Goal: Task Accomplishment & Management: Use online tool/utility

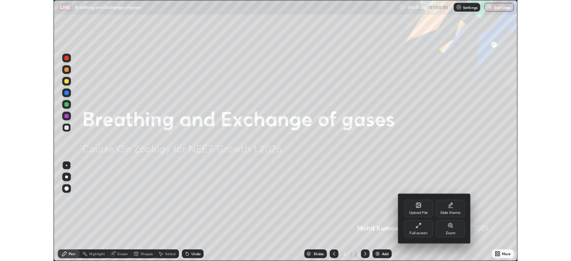
scroll to position [321, 571]
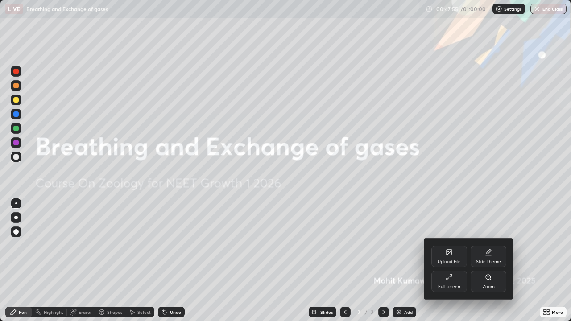
click at [446, 261] on div "Full screen" at bounding box center [450, 281] width 36 height 21
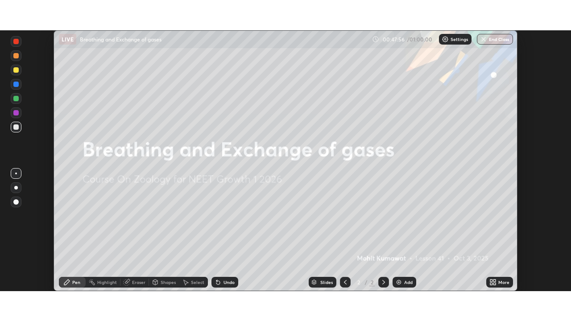
scroll to position [44370, 44060]
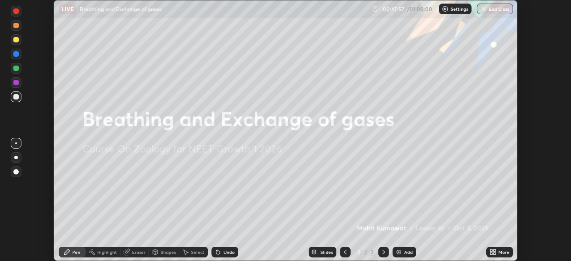
click at [495, 250] on icon at bounding box center [495, 250] width 2 height 2
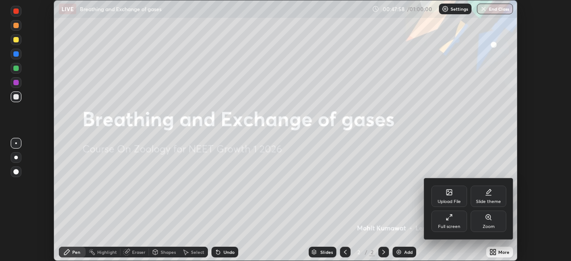
click at [456, 222] on div "Full screen" at bounding box center [450, 221] width 36 height 21
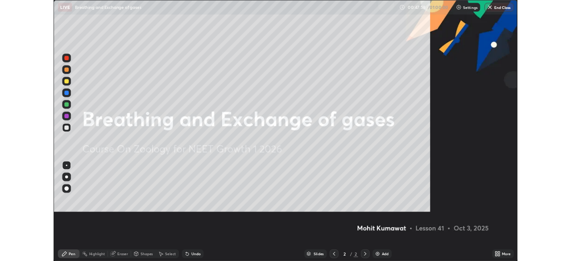
scroll to position [321, 571]
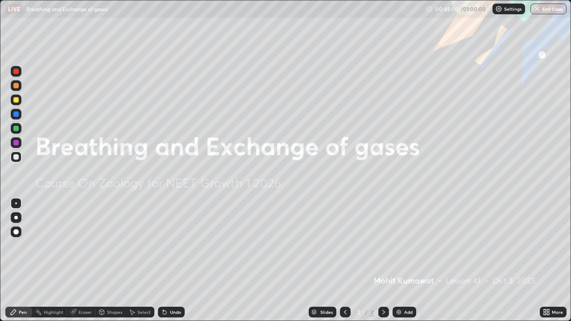
click at [547, 261] on icon at bounding box center [546, 312] width 7 height 7
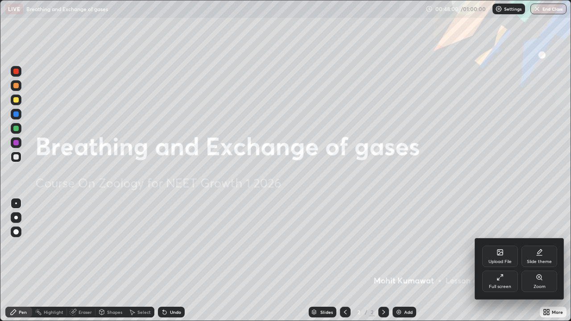
click at [494, 254] on div "Upload File" at bounding box center [500, 256] width 36 height 21
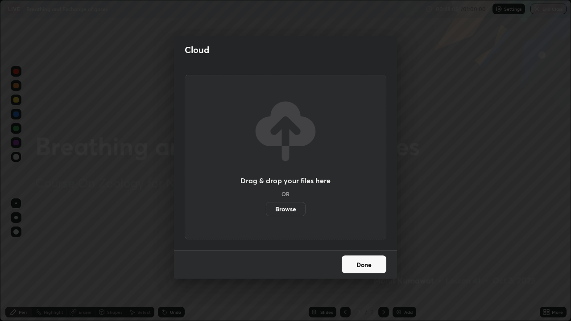
click at [300, 208] on label "Browse" at bounding box center [286, 209] width 40 height 14
click at [266, 208] on input "Browse" at bounding box center [266, 209] width 0 height 14
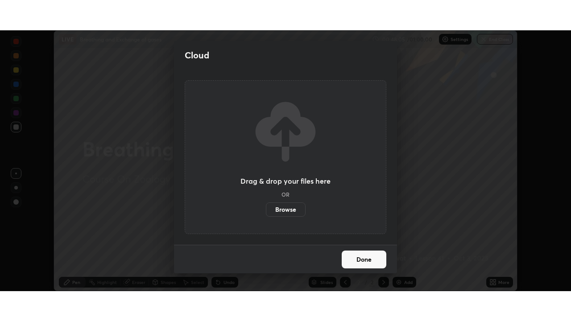
scroll to position [44370, 44060]
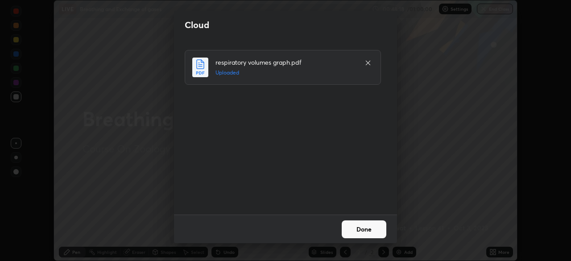
click at [357, 228] on button "Done" at bounding box center [364, 229] width 45 height 18
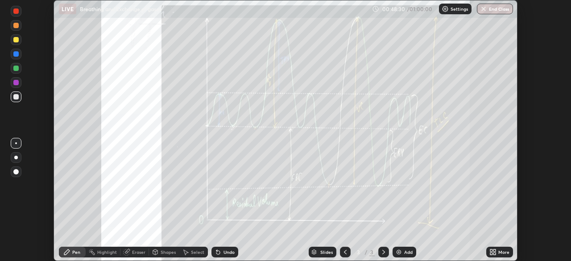
click at [405, 253] on div "Add" at bounding box center [408, 252] width 8 height 4
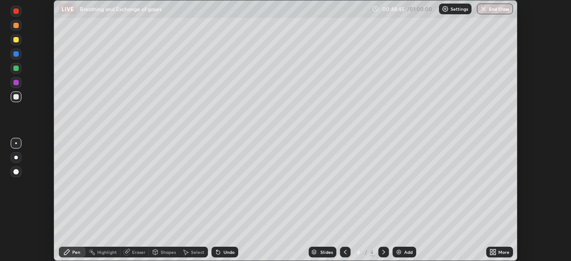
click at [491, 250] on icon at bounding box center [491, 250] width 2 height 2
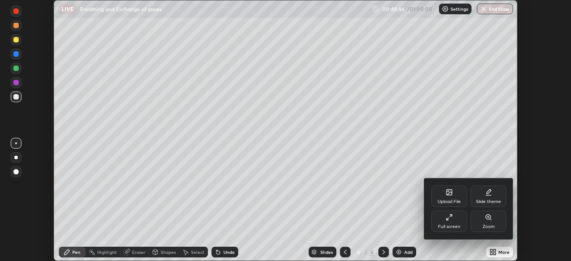
click at [451, 220] on icon at bounding box center [449, 217] width 7 height 7
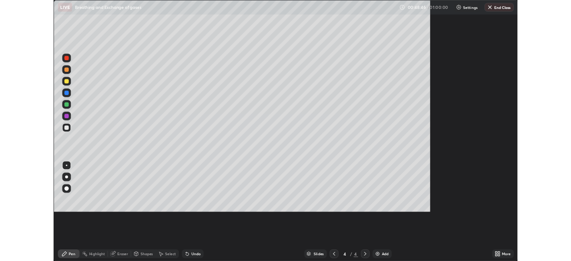
scroll to position [321, 571]
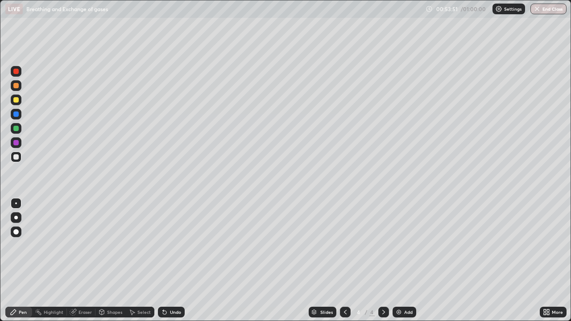
click at [170, 261] on div "Undo" at bounding box center [175, 312] width 11 height 4
click at [15, 72] on div at bounding box center [15, 71] width 5 height 5
click at [17, 118] on div at bounding box center [16, 114] width 11 height 11
click at [14, 155] on div at bounding box center [15, 156] width 5 height 5
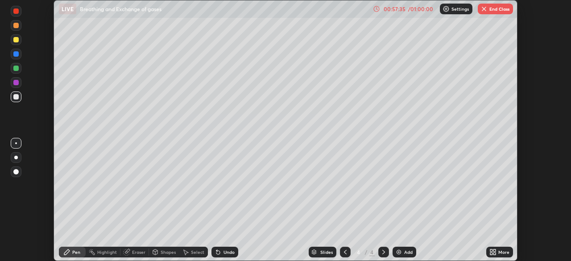
scroll to position [44370, 44060]
click at [492, 13] on button "End Class" at bounding box center [495, 9] width 35 height 11
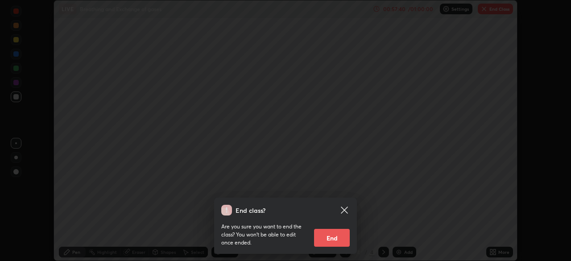
click at [341, 237] on button "End" at bounding box center [332, 238] width 36 height 18
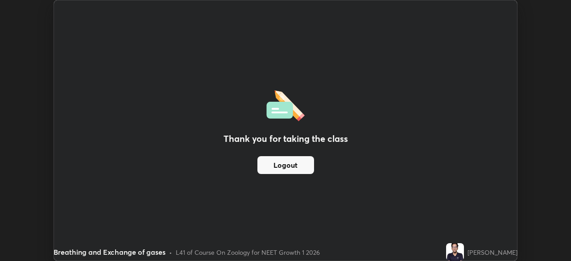
click at [299, 164] on button "Logout" at bounding box center [286, 165] width 57 height 18
click at [292, 171] on button "Logout" at bounding box center [286, 165] width 57 height 18
click at [290, 166] on button "Logout" at bounding box center [286, 165] width 57 height 18
click at [298, 164] on button "Logout" at bounding box center [286, 165] width 57 height 18
